Goal: Information Seeking & Learning: Learn about a topic

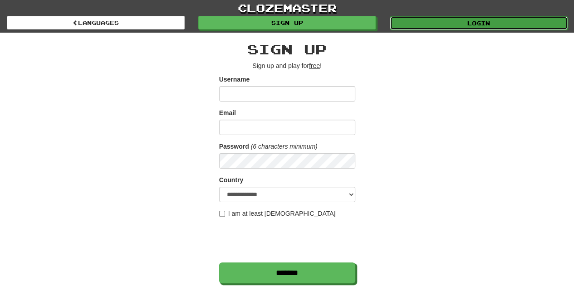
click at [401, 27] on link "Login" at bounding box center [479, 23] width 178 height 14
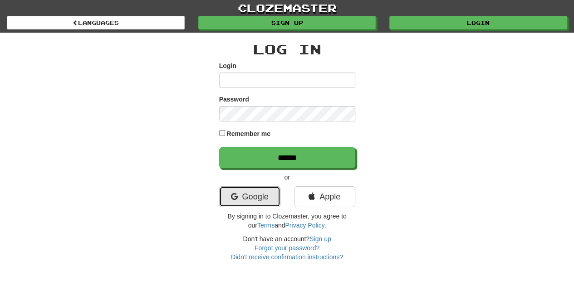
click at [240, 196] on link "Google" at bounding box center [249, 196] width 61 height 21
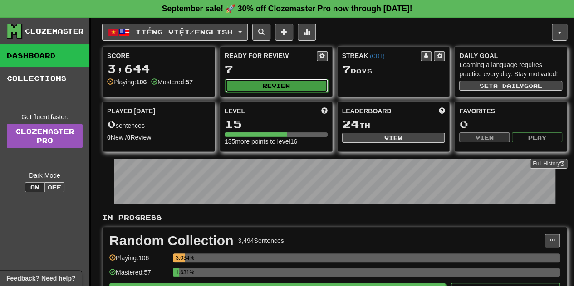
click at [264, 84] on button "Review" at bounding box center [276, 86] width 103 height 14
select select "**"
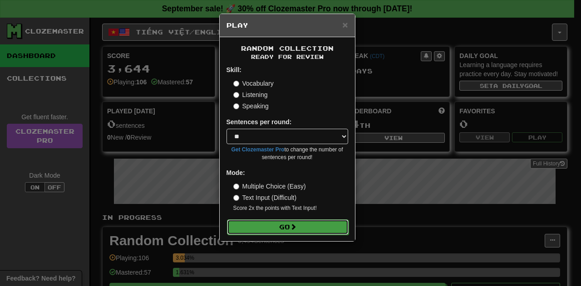
click at [263, 231] on button "Go" at bounding box center [288, 227] width 122 height 15
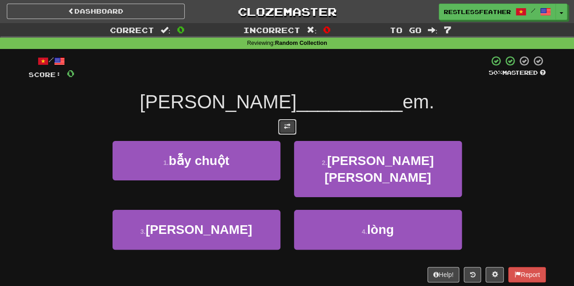
click at [291, 127] on button at bounding box center [287, 126] width 18 height 15
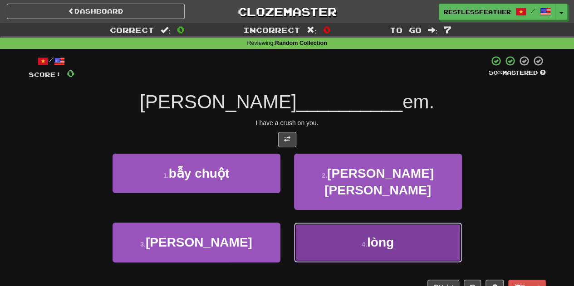
click at [333, 230] on button "4 . lòng" at bounding box center [378, 242] width 168 height 39
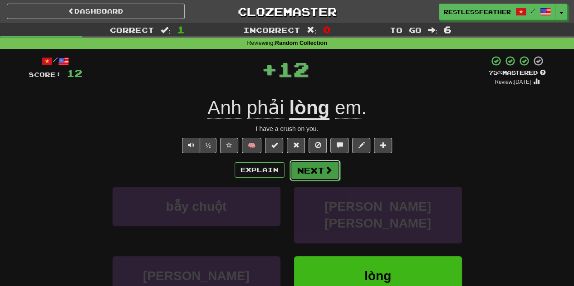
click at [322, 176] on button "Next" at bounding box center [314, 170] width 51 height 21
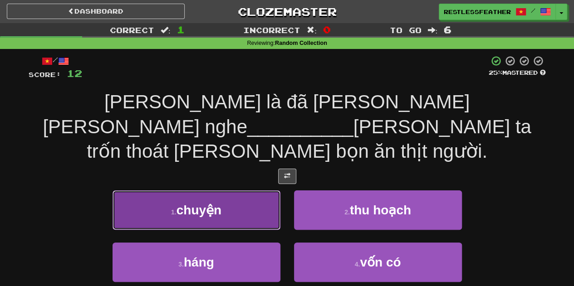
click at [242, 191] on button "1 . chuyện" at bounding box center [197, 210] width 168 height 39
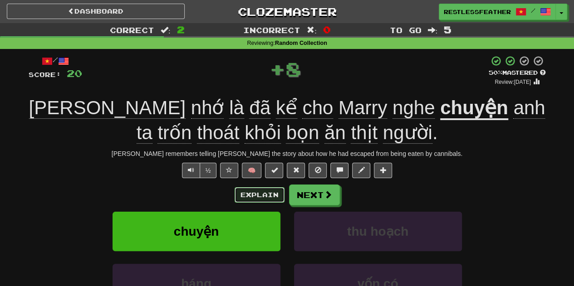
click at [271, 195] on button "Explain" at bounding box center [260, 194] width 50 height 15
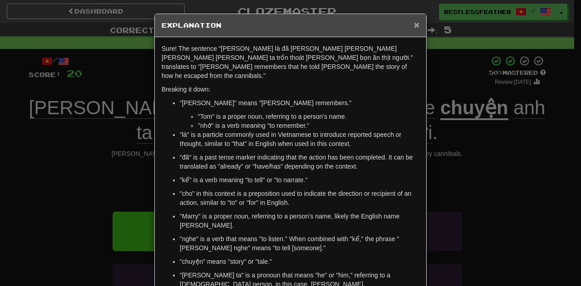
click at [414, 24] on span "×" at bounding box center [416, 25] width 5 height 10
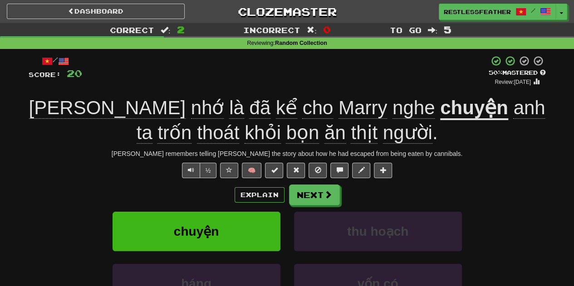
click at [341, 187] on div "Explain Next" at bounding box center [287, 195] width 517 height 21
click at [319, 198] on button "Next" at bounding box center [314, 195] width 51 height 21
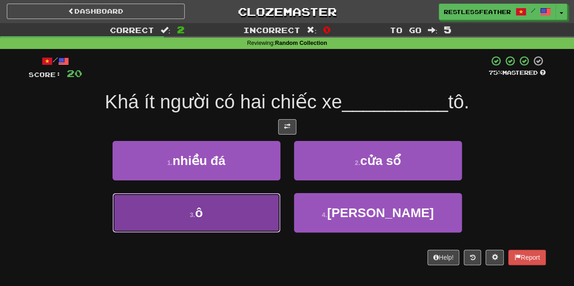
click at [201, 211] on span "ô" at bounding box center [199, 213] width 8 height 14
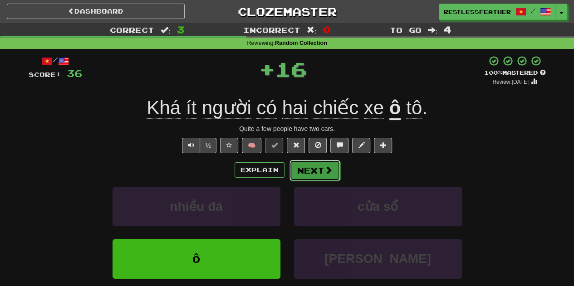
click at [309, 173] on button "Next" at bounding box center [314, 170] width 51 height 21
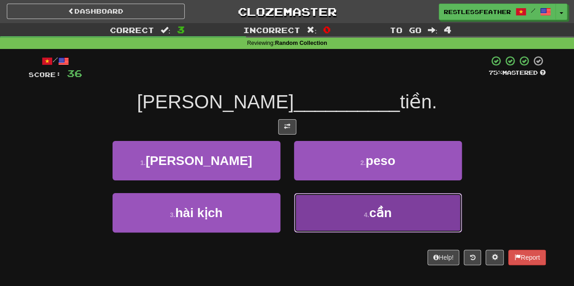
click at [354, 213] on button "4 . cần" at bounding box center [378, 212] width 168 height 39
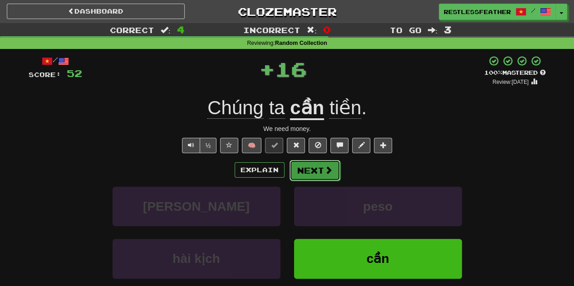
click at [319, 174] on button "Next" at bounding box center [314, 170] width 51 height 21
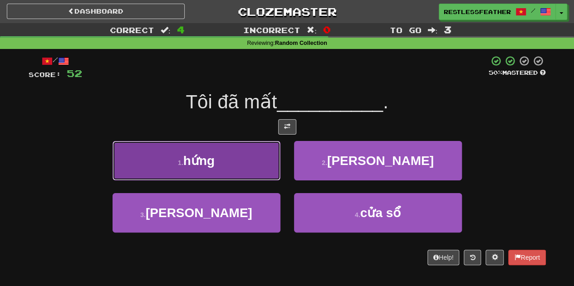
click at [240, 170] on button "1 . hứng" at bounding box center [197, 160] width 168 height 39
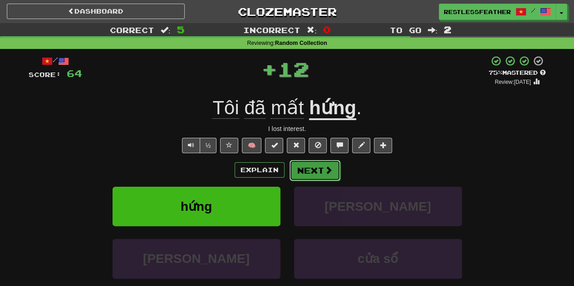
click at [302, 175] on button "Next" at bounding box center [314, 170] width 51 height 21
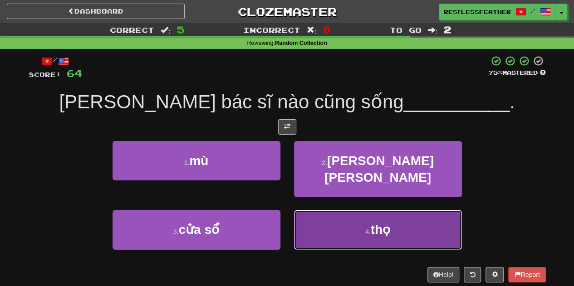
click at [333, 221] on button "4 . thọ" at bounding box center [378, 229] width 168 height 39
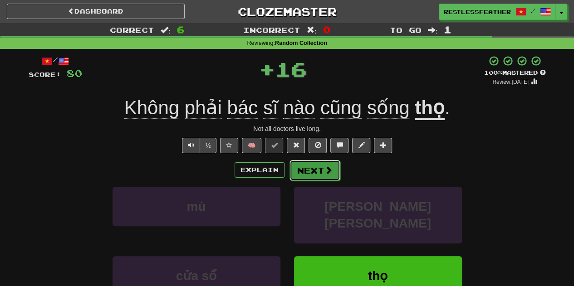
click at [306, 175] on button "Next" at bounding box center [314, 170] width 51 height 21
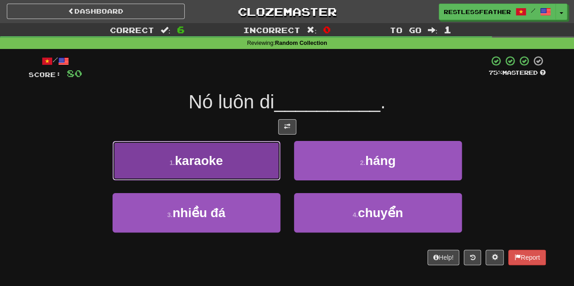
click at [277, 151] on button "1 . karaoke" at bounding box center [197, 160] width 168 height 39
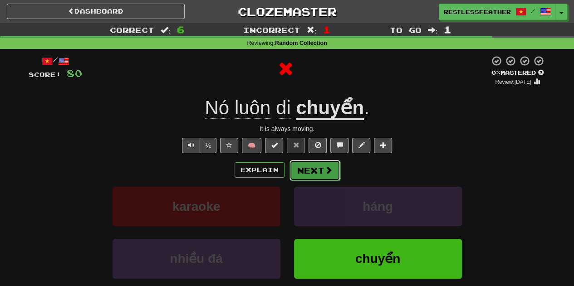
click at [310, 172] on button "Next" at bounding box center [314, 170] width 51 height 21
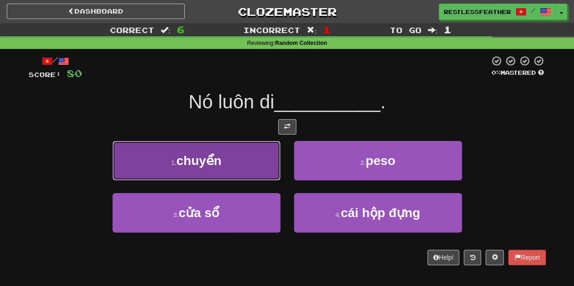
click at [277, 159] on button "1 . chuyển" at bounding box center [197, 160] width 168 height 39
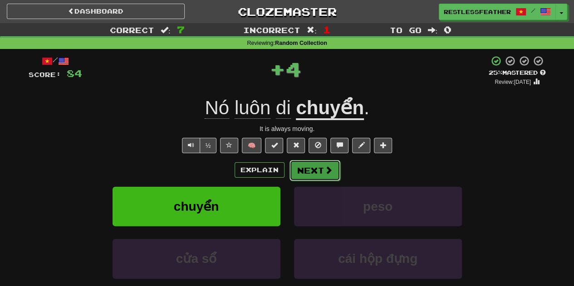
click at [322, 176] on button "Next" at bounding box center [314, 170] width 51 height 21
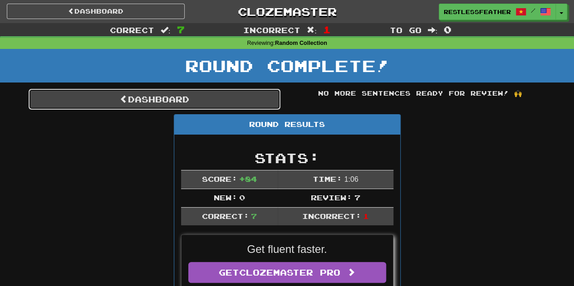
click at [244, 104] on link "Dashboard" at bounding box center [155, 99] width 252 height 21
